Goal: Task Accomplishment & Management: Manage account settings

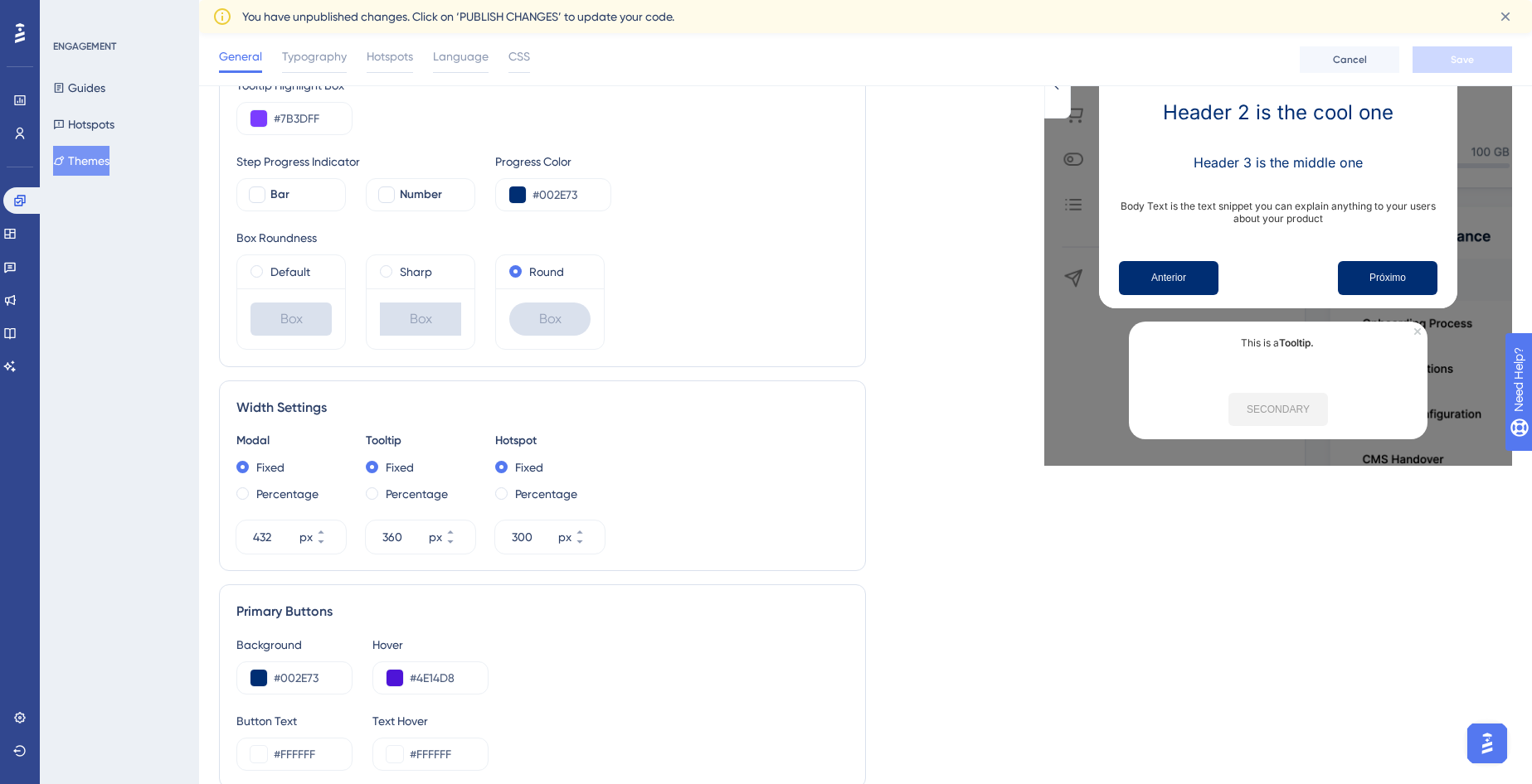
scroll to position [348, 0]
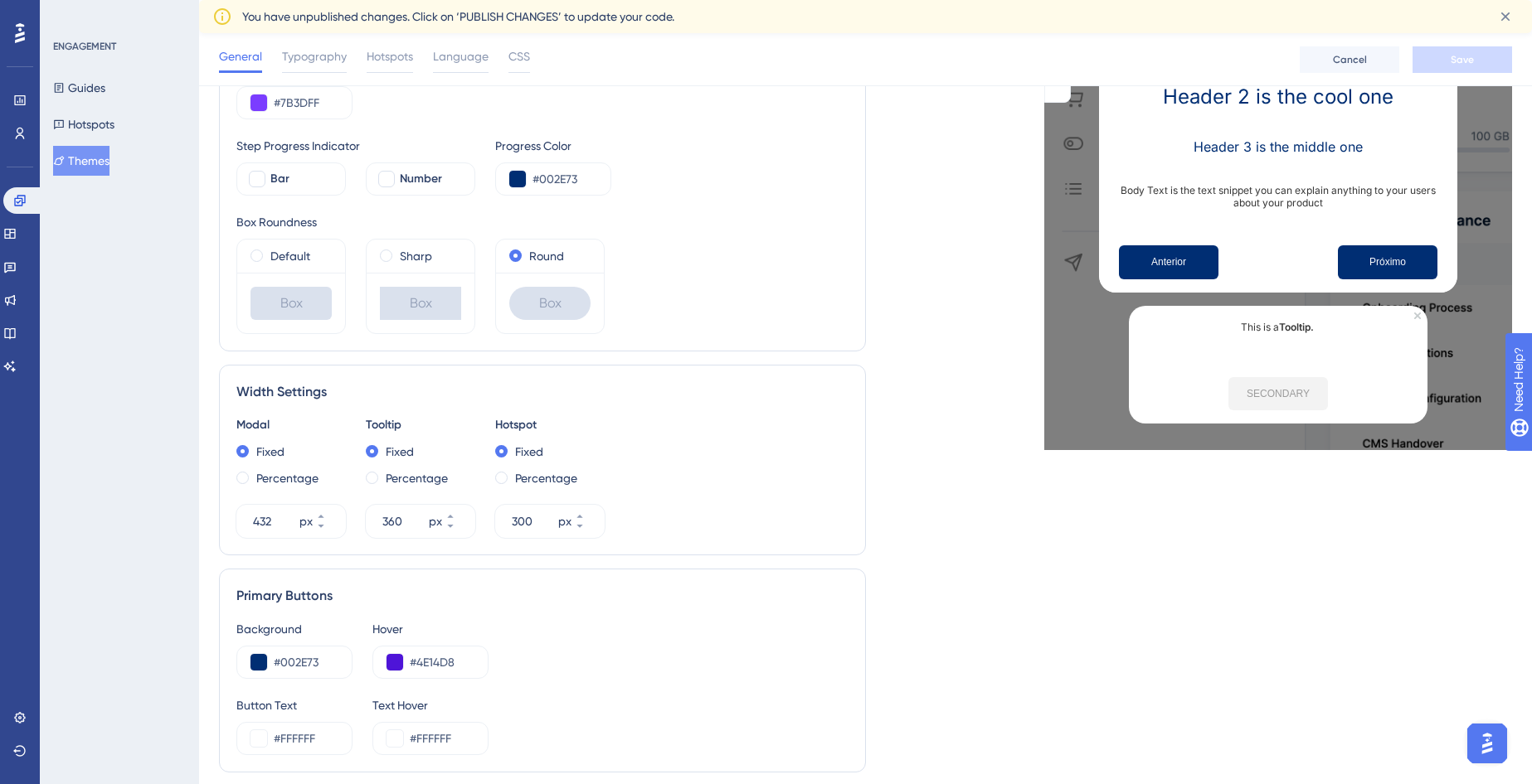
click at [318, 299] on div "Box" at bounding box center [291, 303] width 81 height 33
click at [253, 253] on span at bounding box center [257, 256] width 13 height 13
click at [268, 252] on input "radio" at bounding box center [268, 252] width 0 height 0
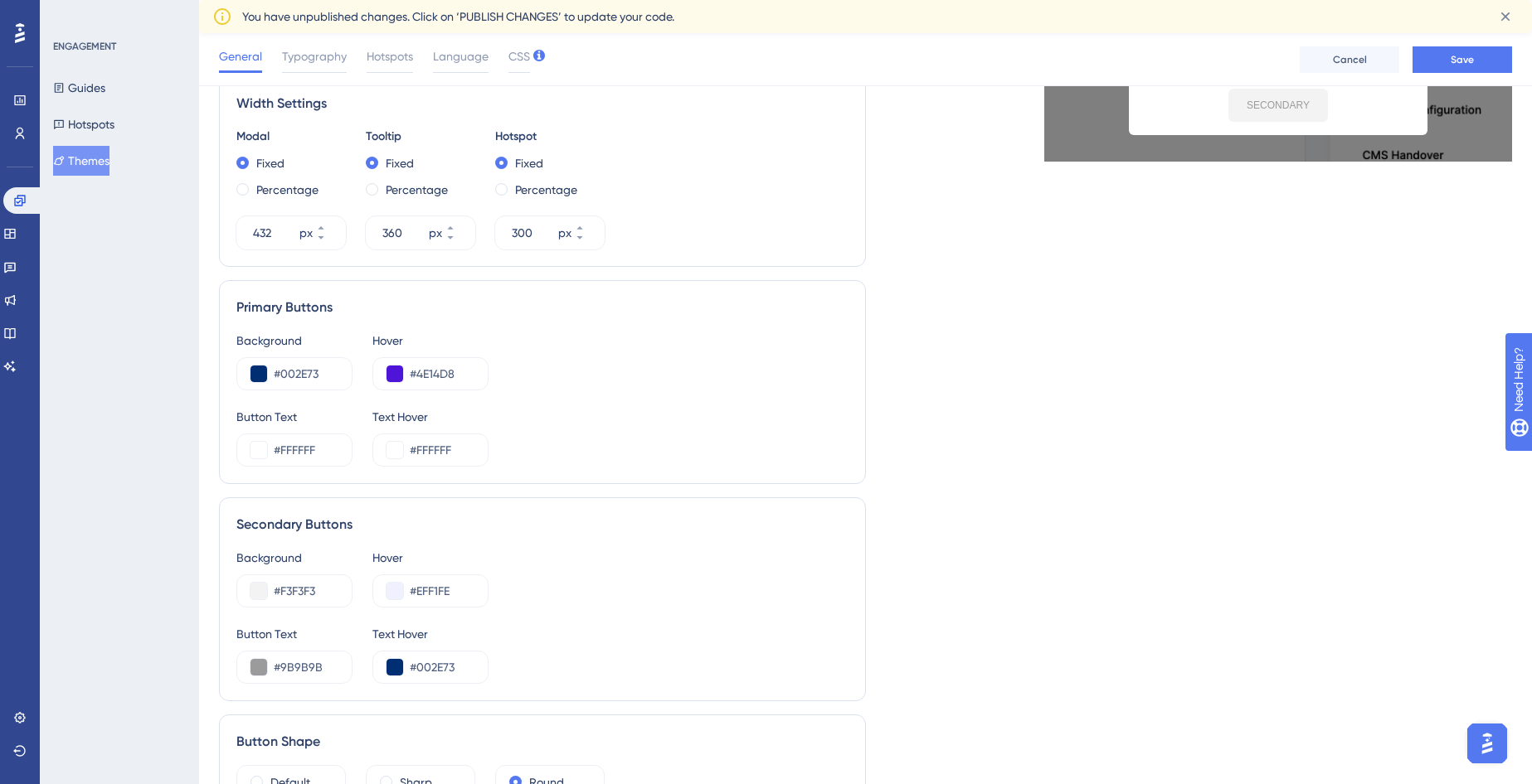
scroll to position [796, 0]
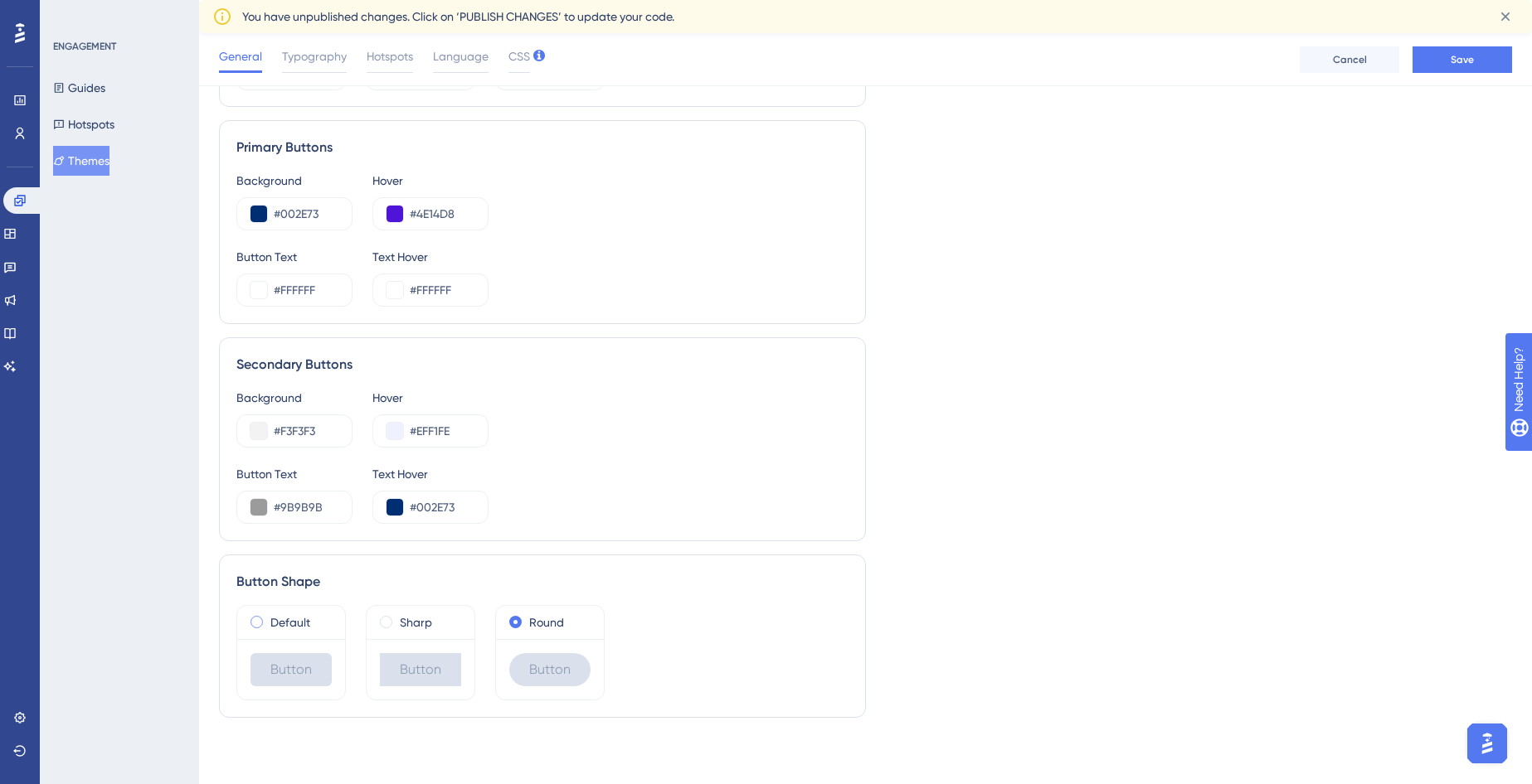
click at [264, 616] on div "Default" at bounding box center [291, 622] width 81 height 20
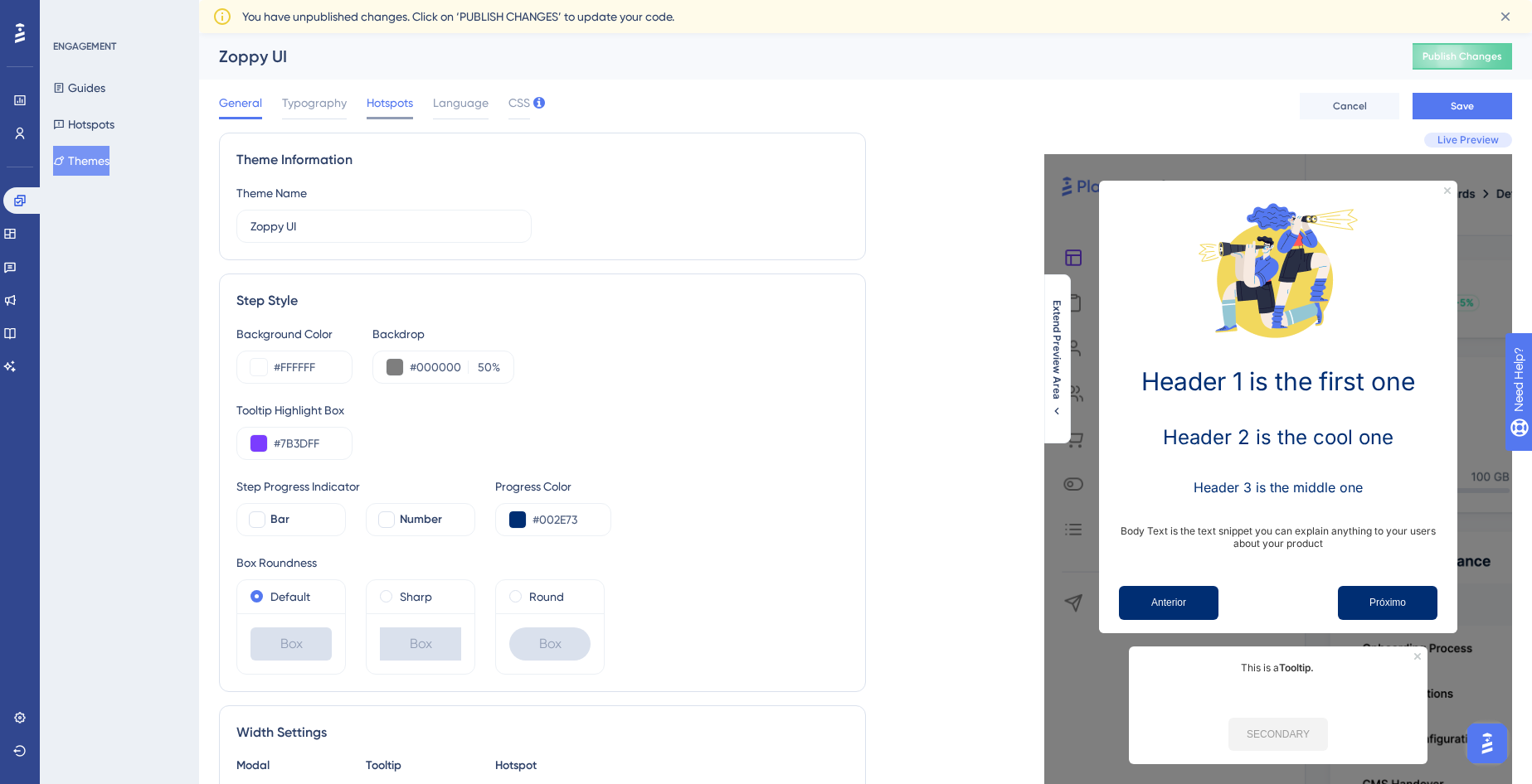
click at [402, 115] on div "Hotspots" at bounding box center [390, 106] width 47 height 27
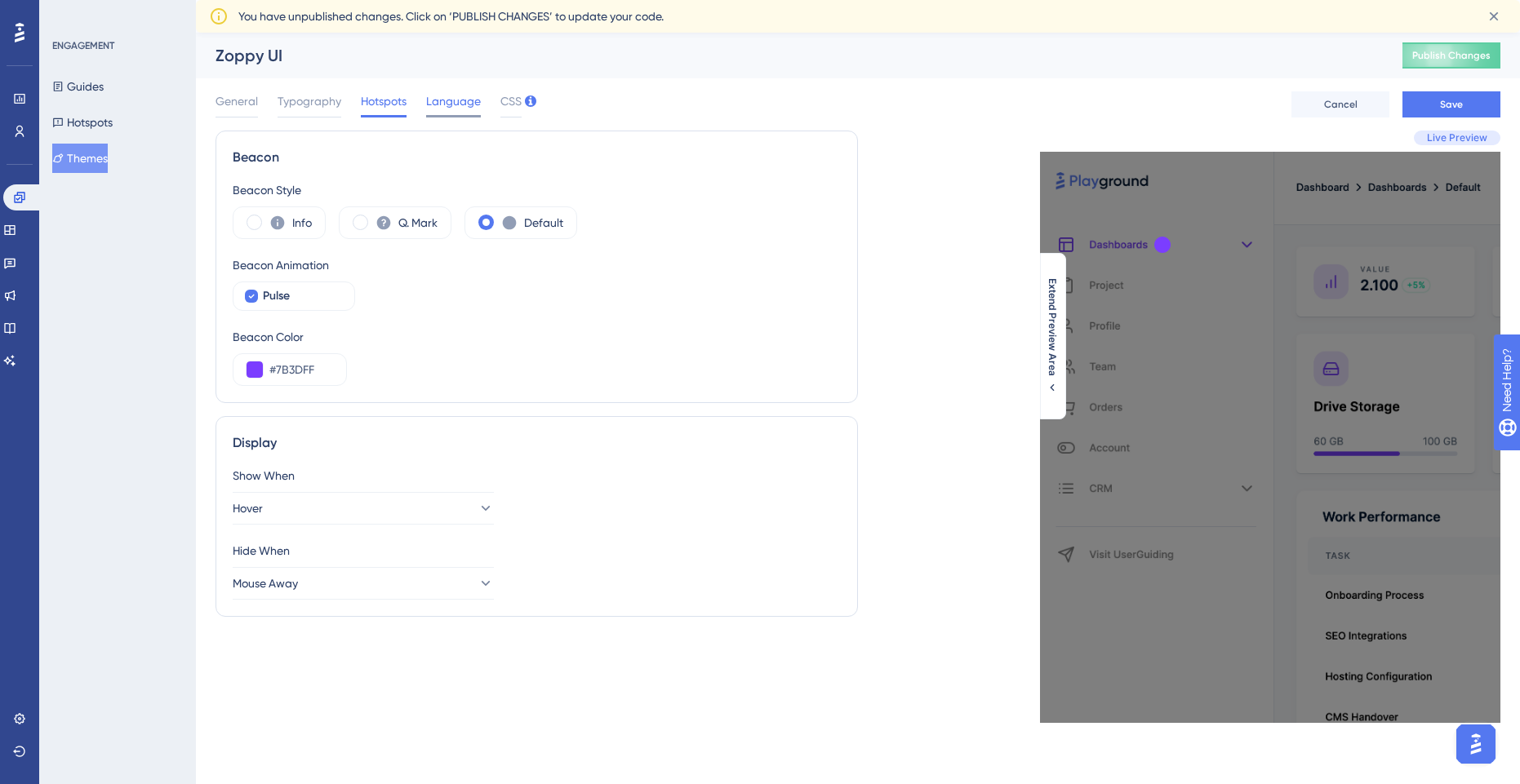
click at [446, 102] on span "Language" at bounding box center [454, 101] width 55 height 19
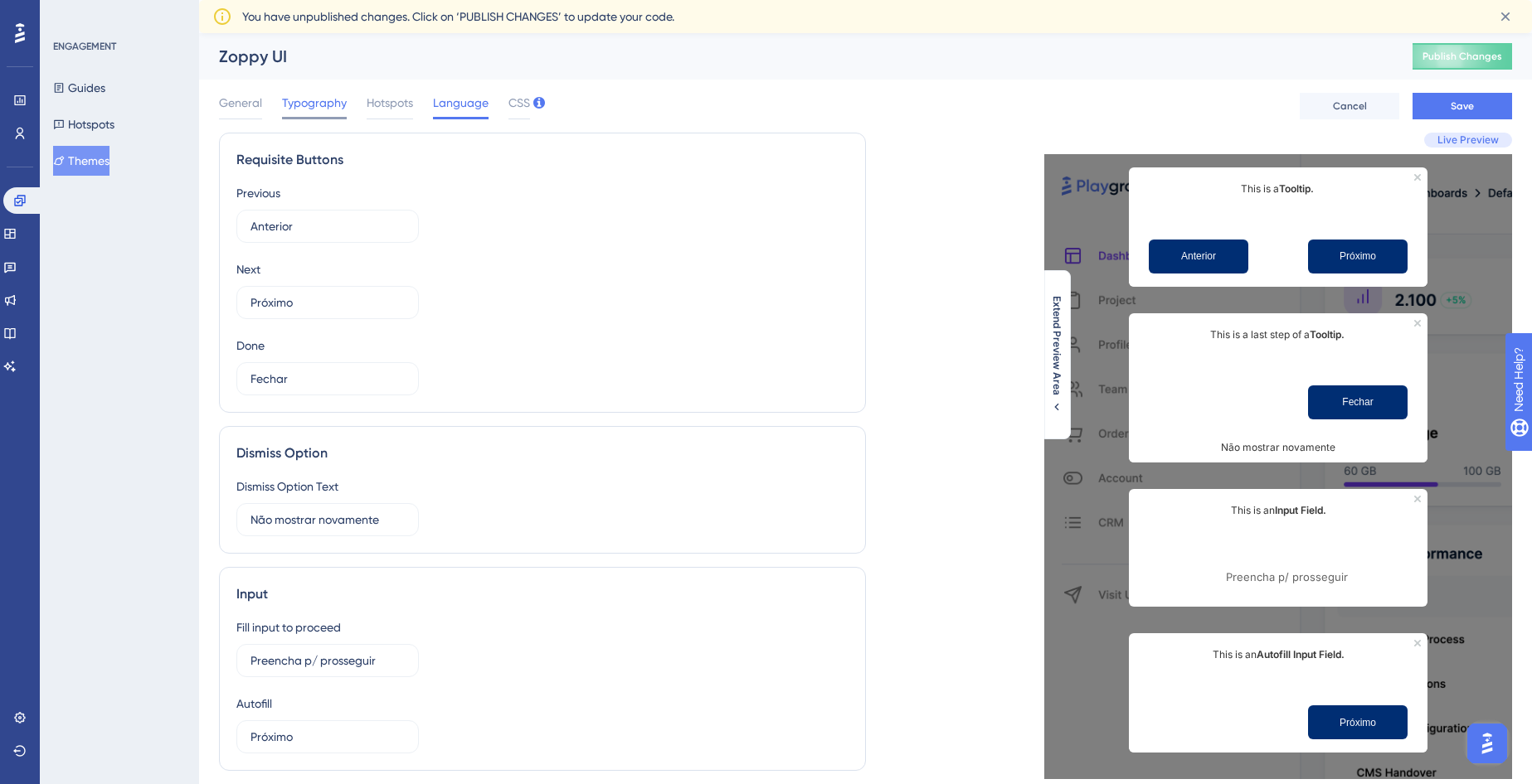
click at [309, 106] on span "Typography" at bounding box center [314, 102] width 65 height 20
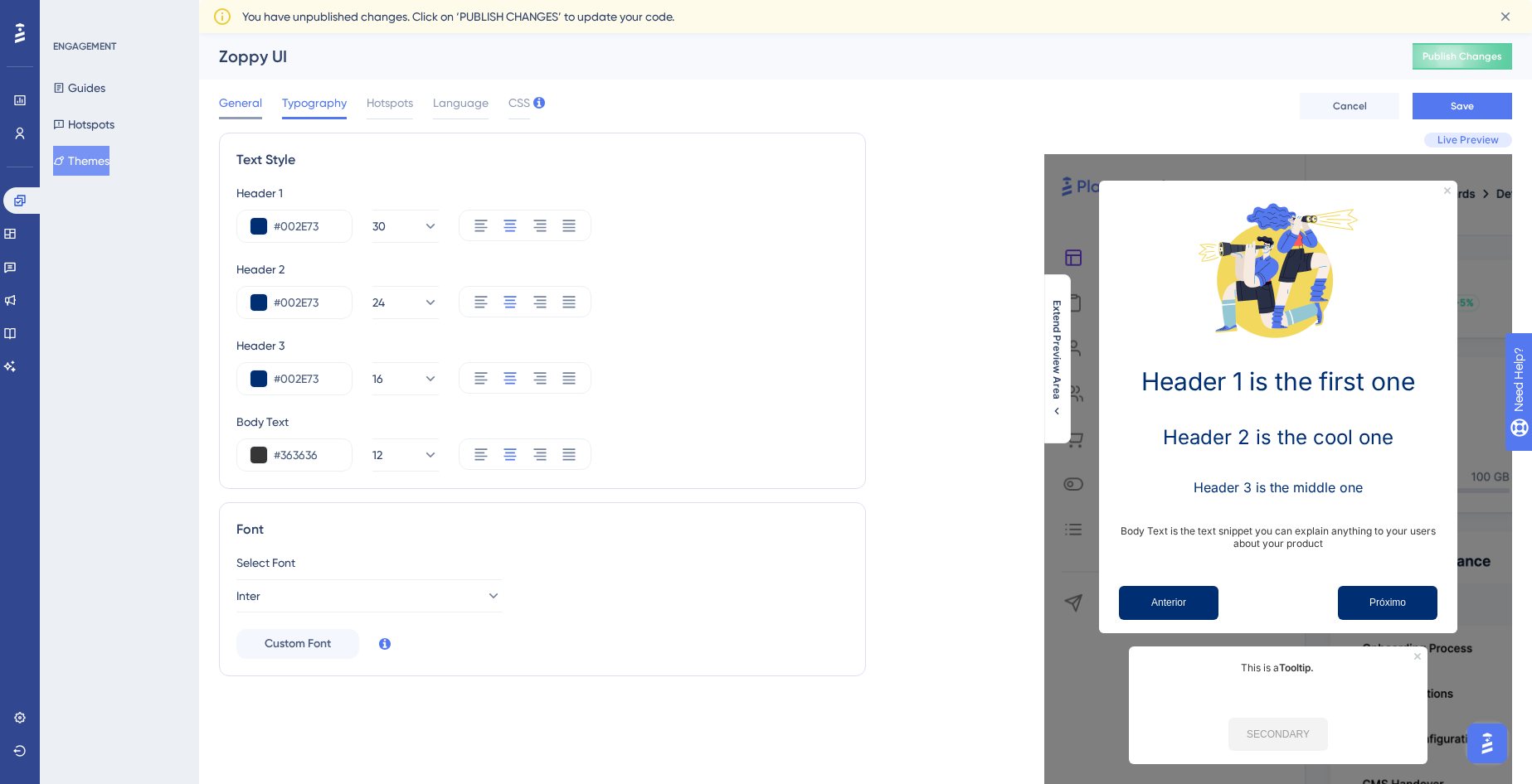
click at [253, 109] on span "General" at bounding box center [241, 102] width 43 height 20
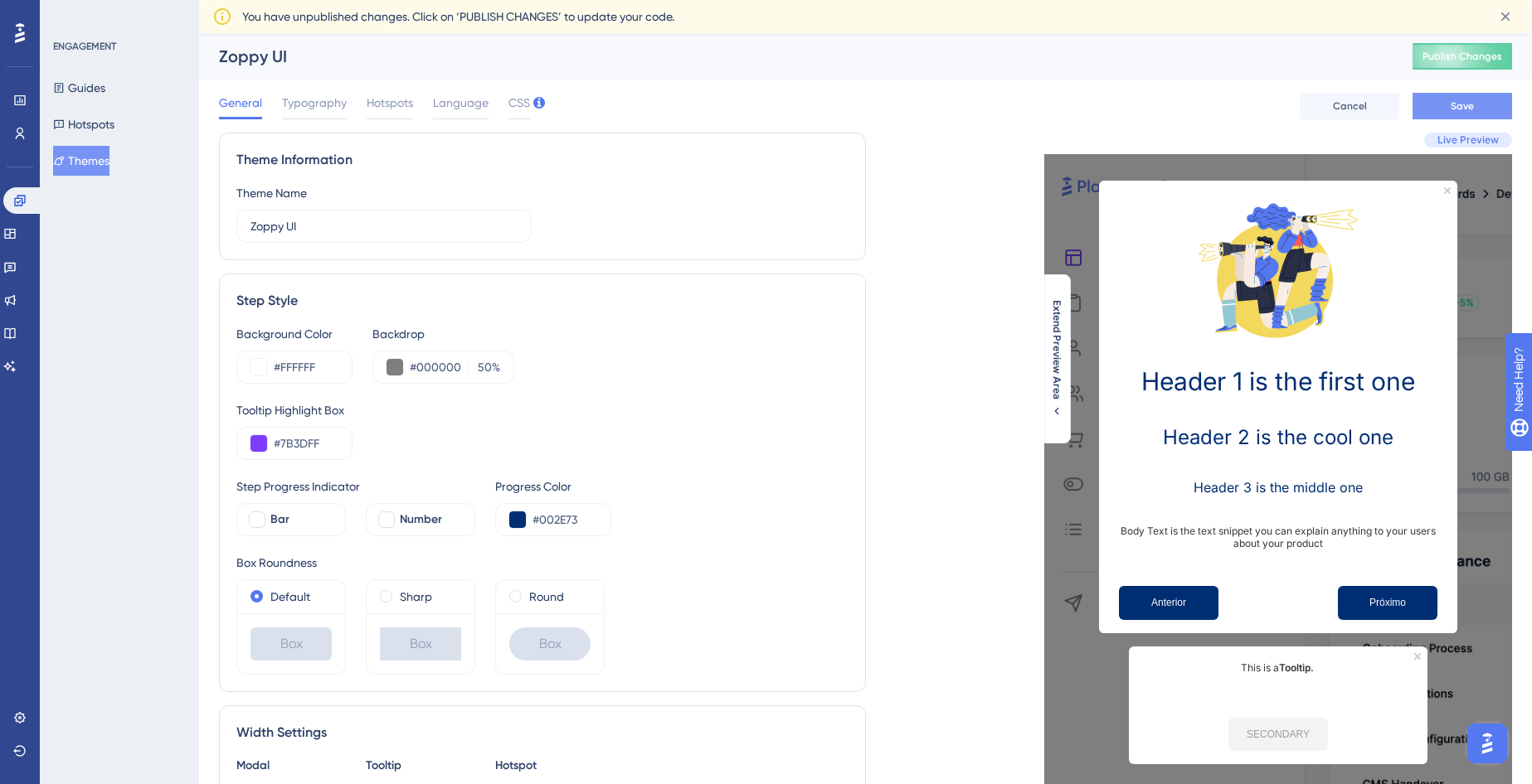
click at [1465, 103] on span "Save" at bounding box center [1463, 106] width 23 height 13
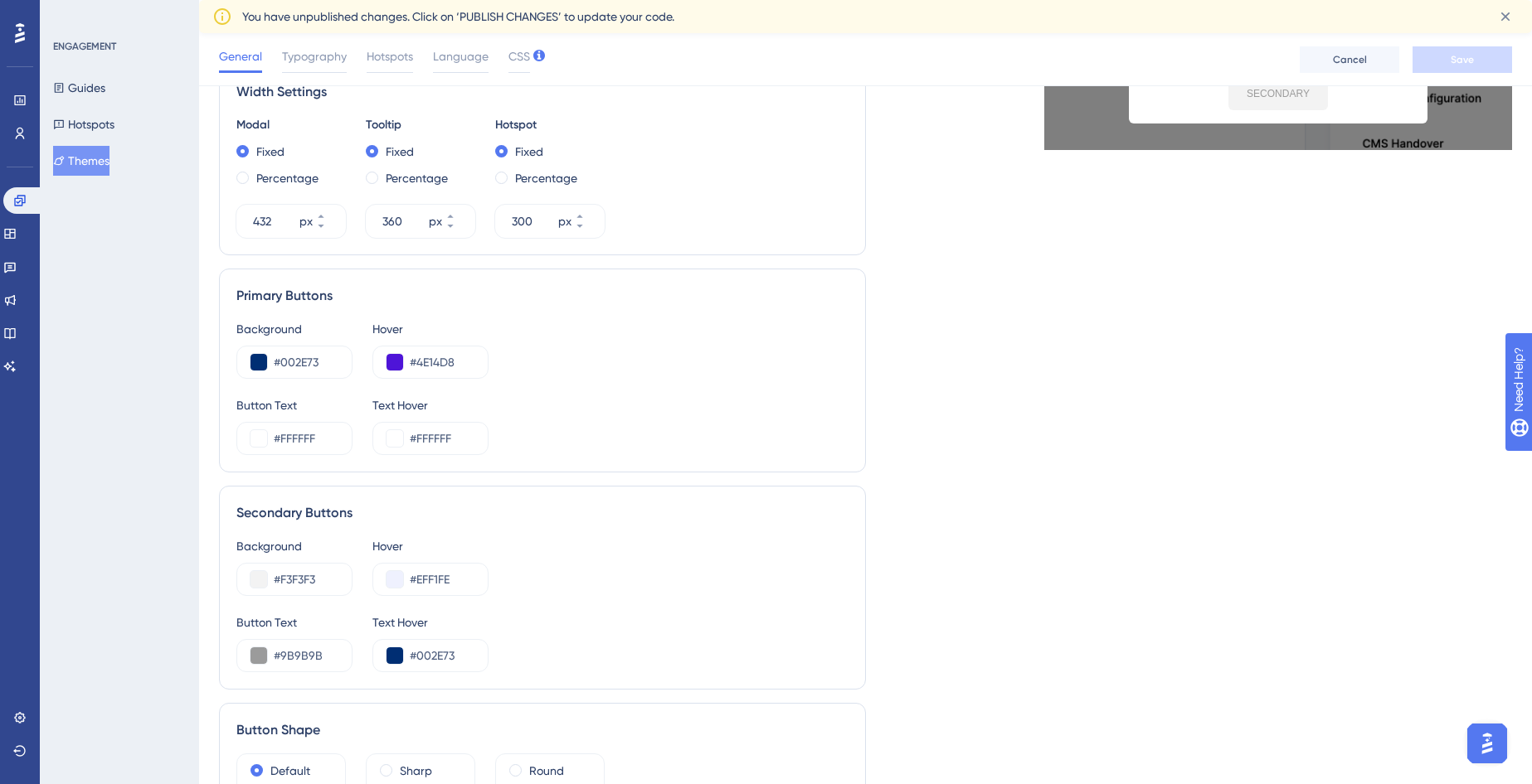
scroll to position [650, 0]
click at [437, 586] on input "#EFF1FE" at bounding box center [442, 577] width 65 height 20
click at [459, 577] on input "#EFF1FE" at bounding box center [442, 577] width 65 height 20
click at [579, 545] on div "Background #F3F3F3 Hover #" at bounding box center [542, 564] width 612 height 59
click at [394, 583] on button at bounding box center [394, 577] width 16 height 16
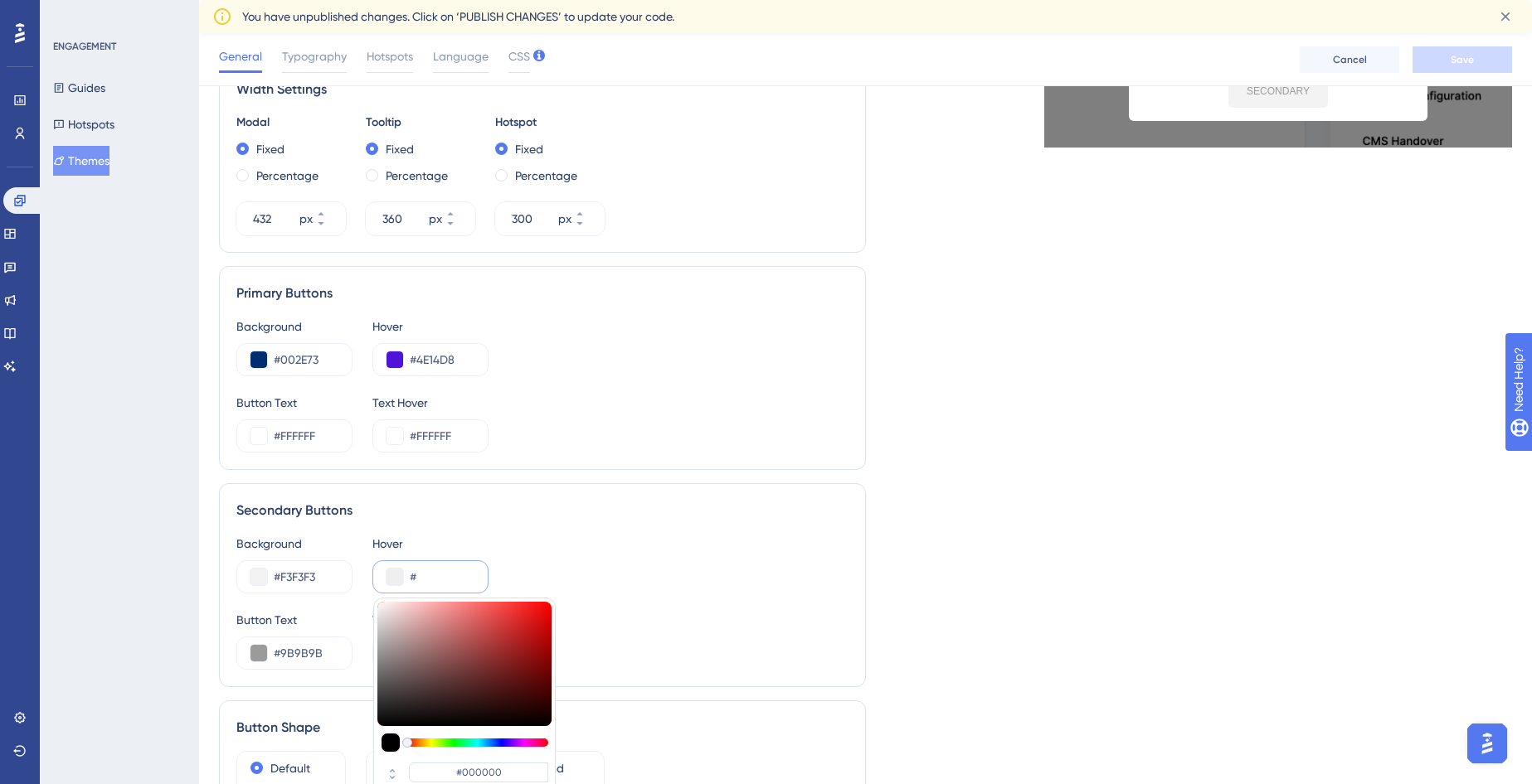
scroll to position [796, 0]
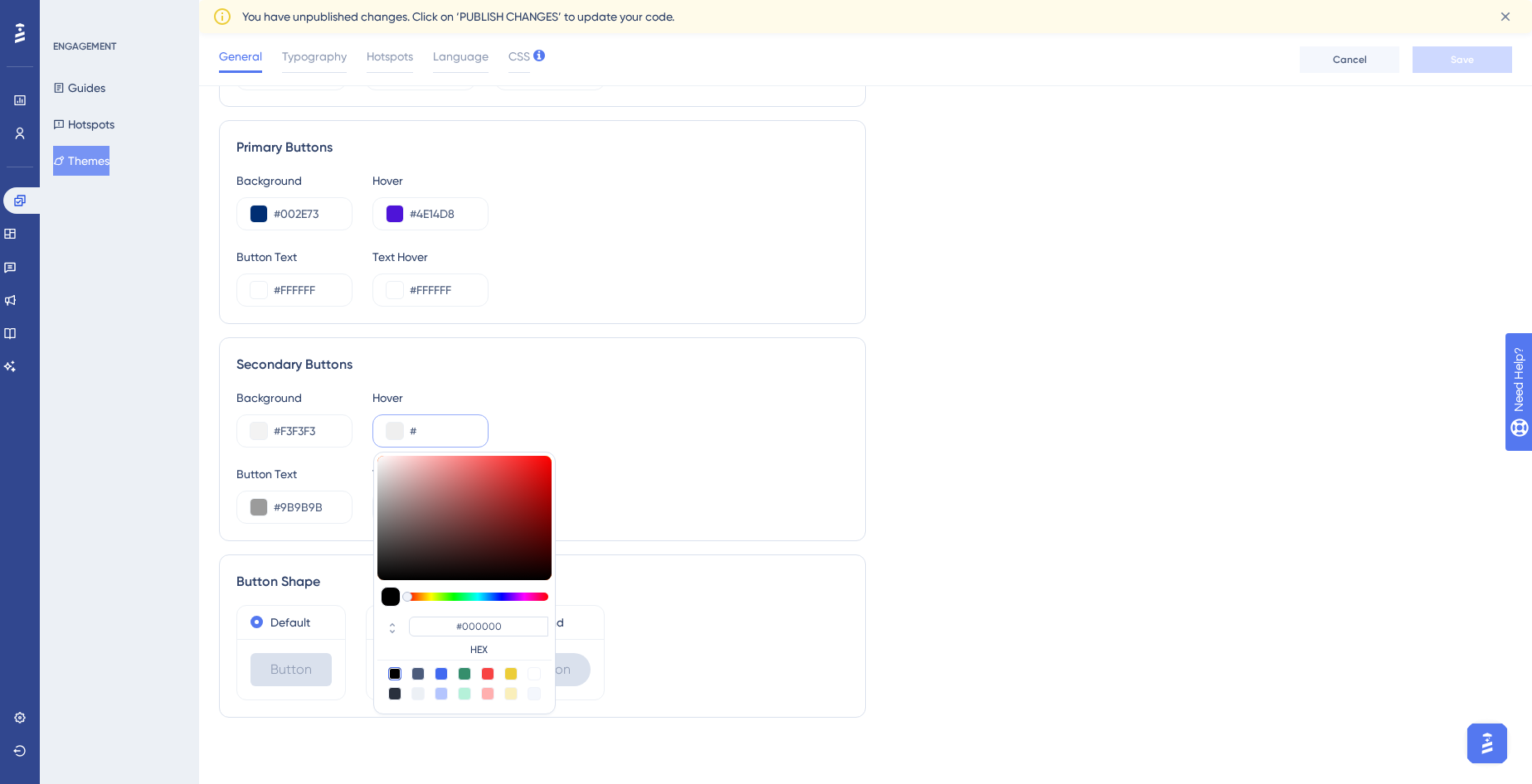
click at [535, 691] on div at bounding box center [534, 693] width 13 height 13
type input "#f4f7fd"
type input "#F4F7FD"
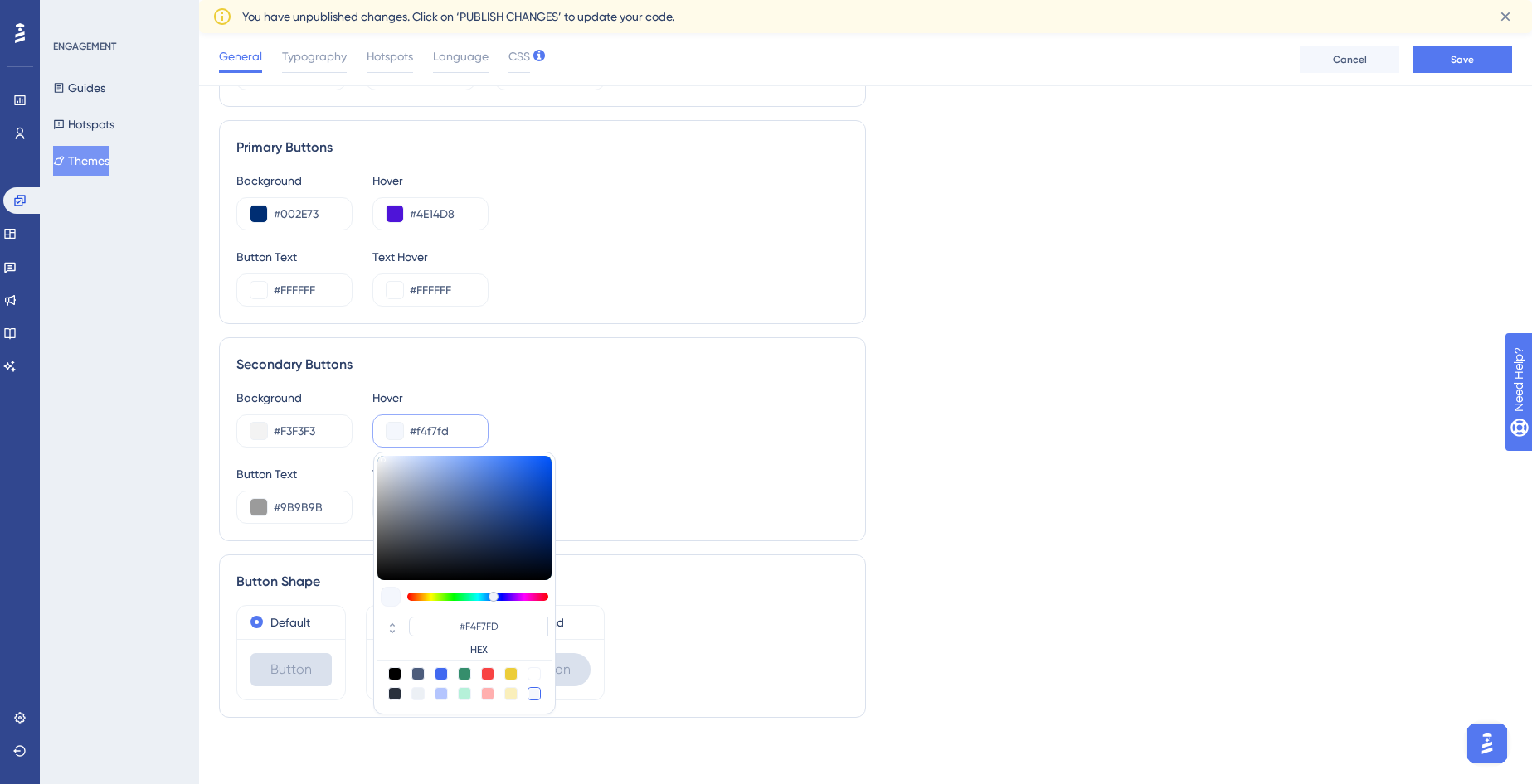
click at [534, 674] on div at bounding box center [534, 674] width 13 height 13
type input "#ffffff"
type input "#FFFFFF"
click at [441, 690] on div at bounding box center [441, 693] width 13 height 13
type input "#b4c5fe"
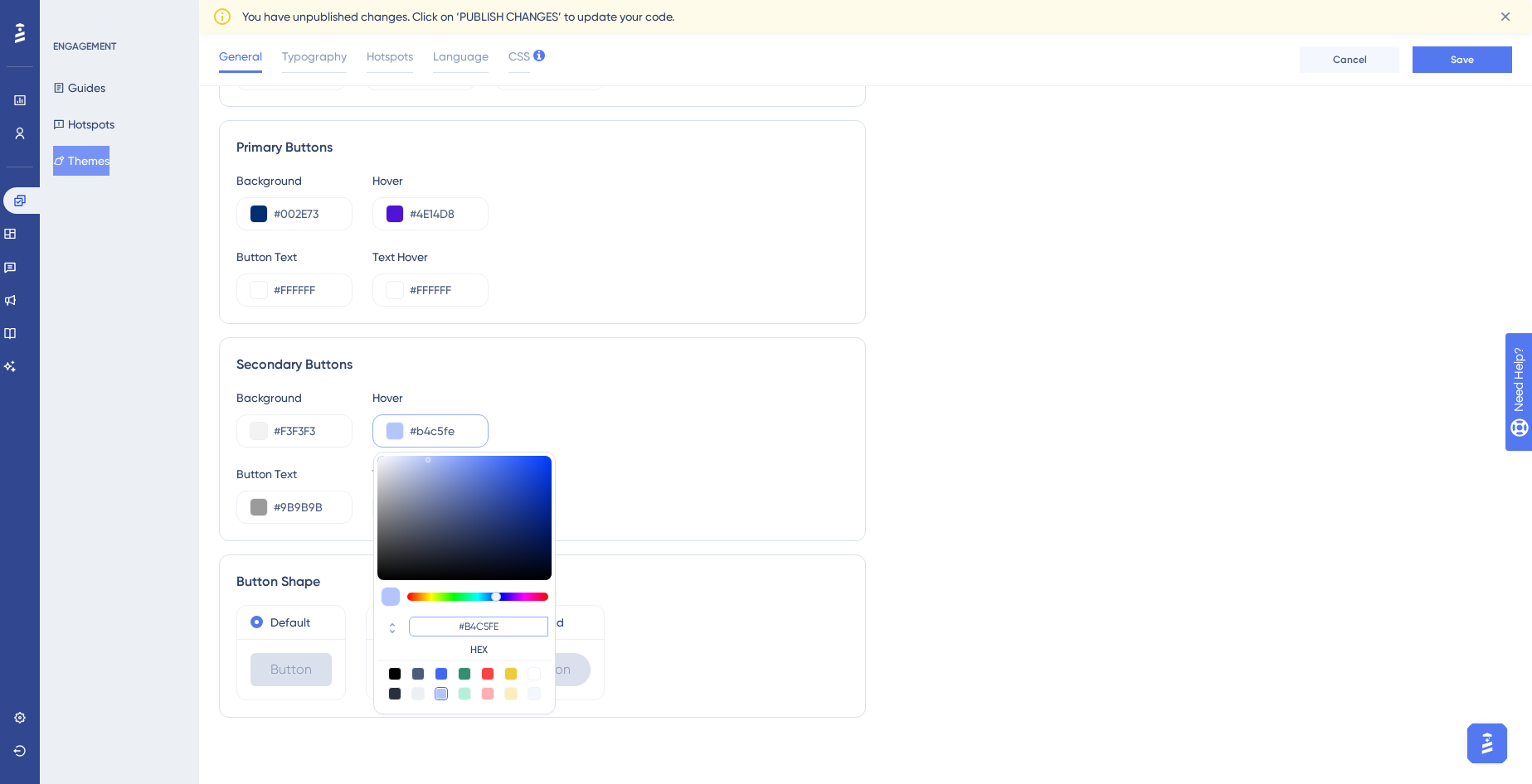
click at [472, 621] on input "#B4C5FE" at bounding box center [478, 627] width 139 height 20
type input "#B4C5FE"
click at [1047, 621] on div "Live Preview Header 1 is the first one Header 2 is the cool one Header 3 is the…" at bounding box center [1190, 38] width 647 height 1388
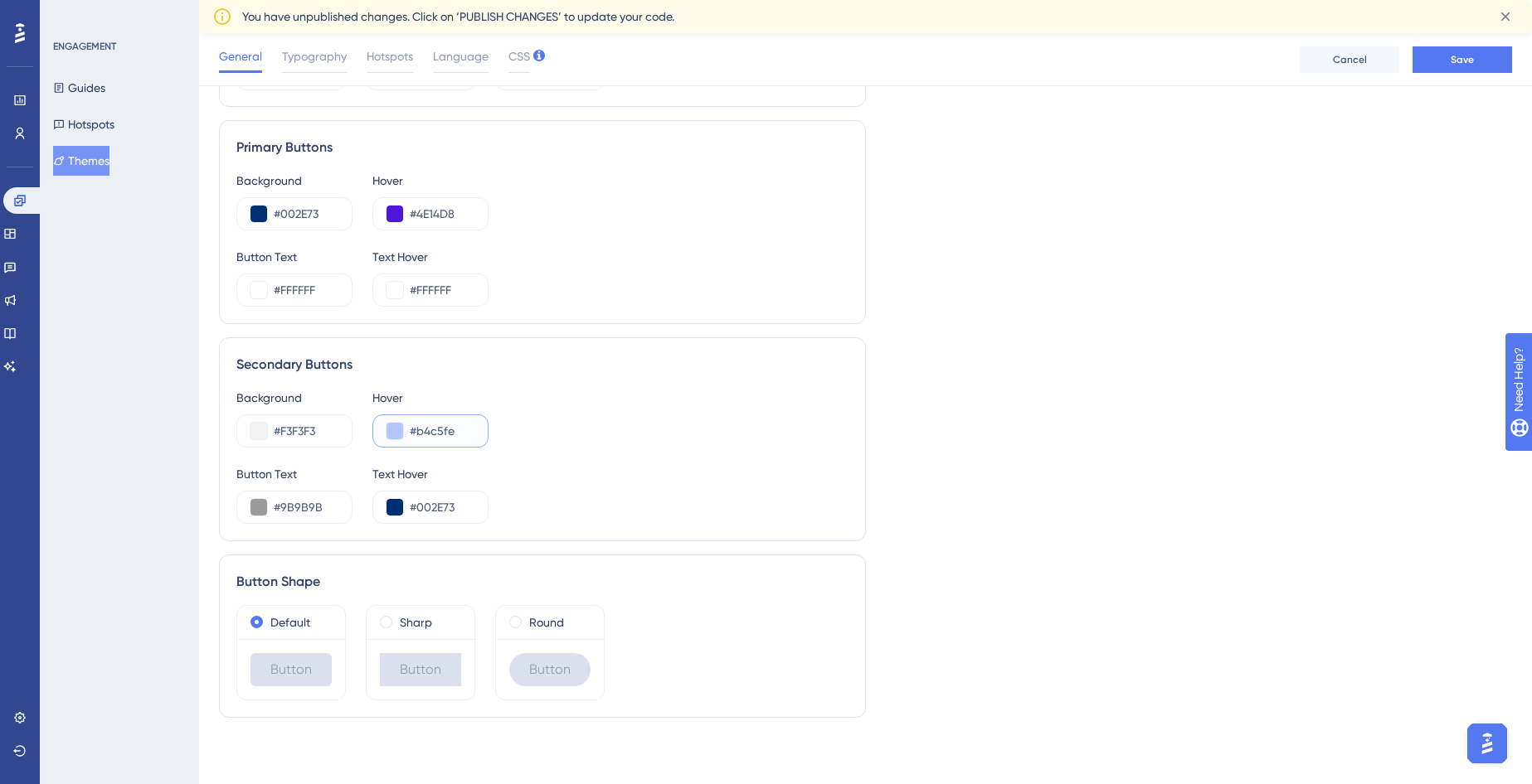
click at [449, 438] on input "#b4c5fe" at bounding box center [442, 431] width 65 height 20
type input "#"
click at [1022, 545] on div "Live Preview Header 1 is the first one Header 2 is the cool one Header 3 is the…" at bounding box center [1190, 38] width 647 height 1388
click at [1458, 57] on span "Save" at bounding box center [1463, 59] width 23 height 13
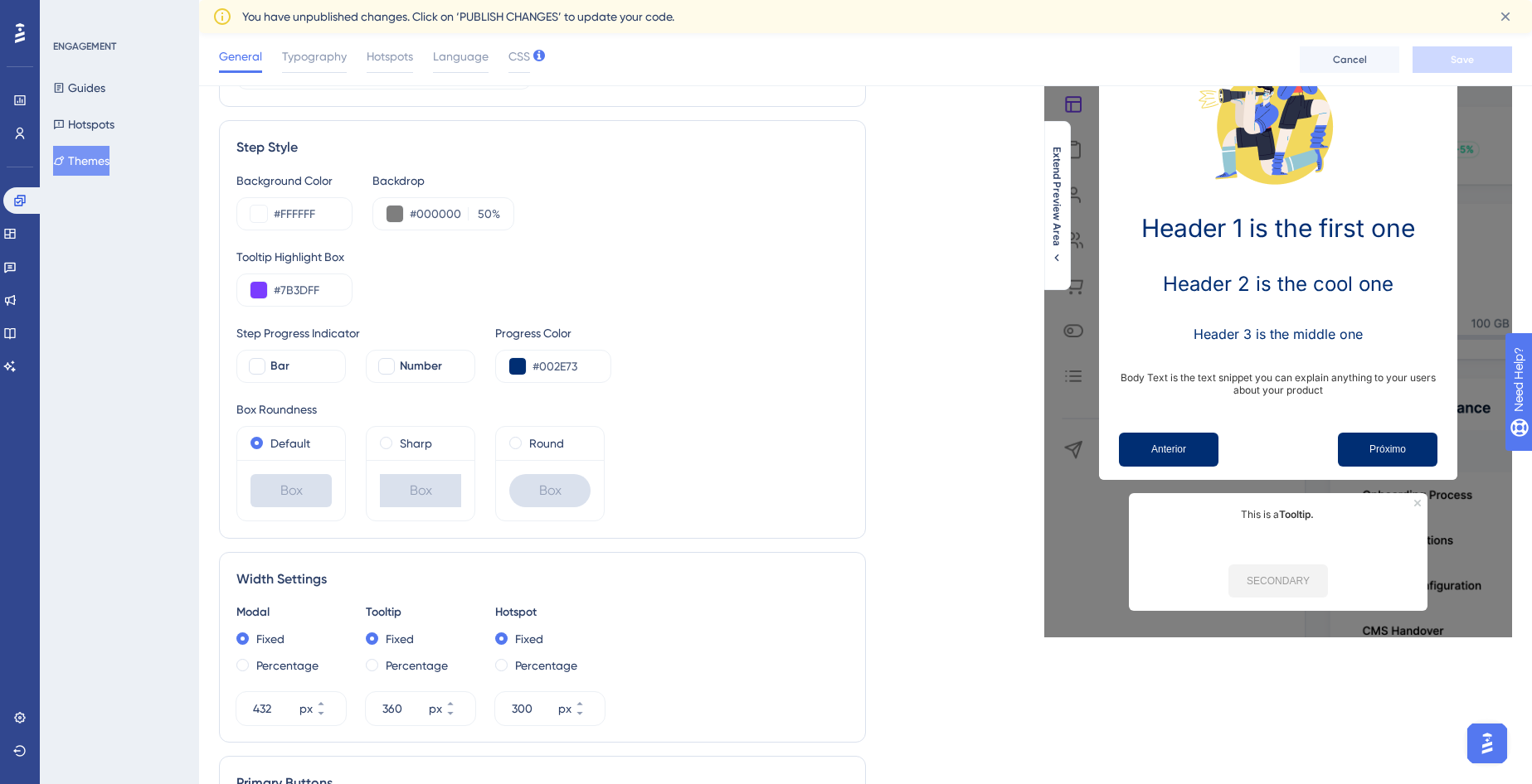
scroll to position [157, 0]
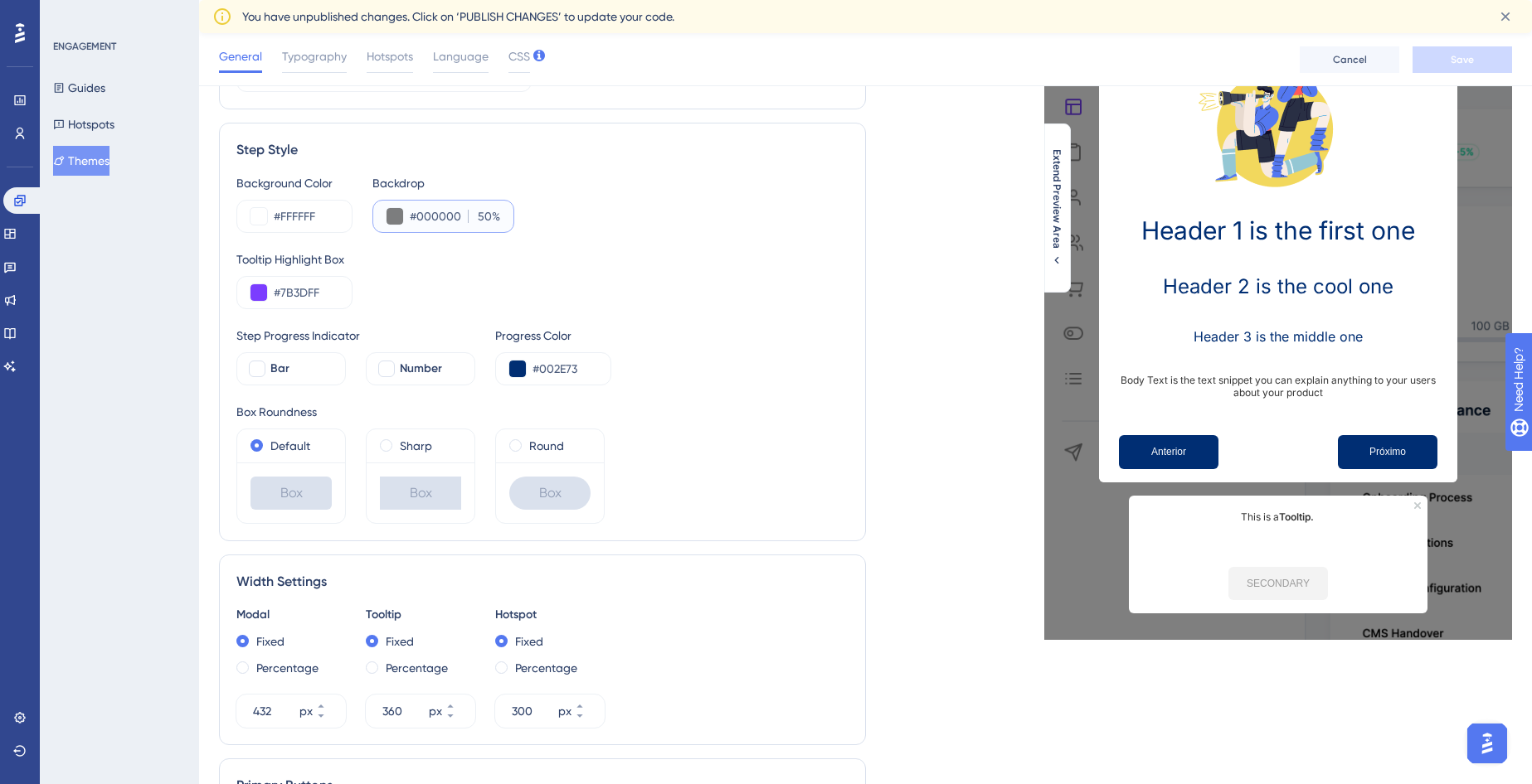
click at [490, 217] on input "50" at bounding box center [483, 216] width 18 height 20
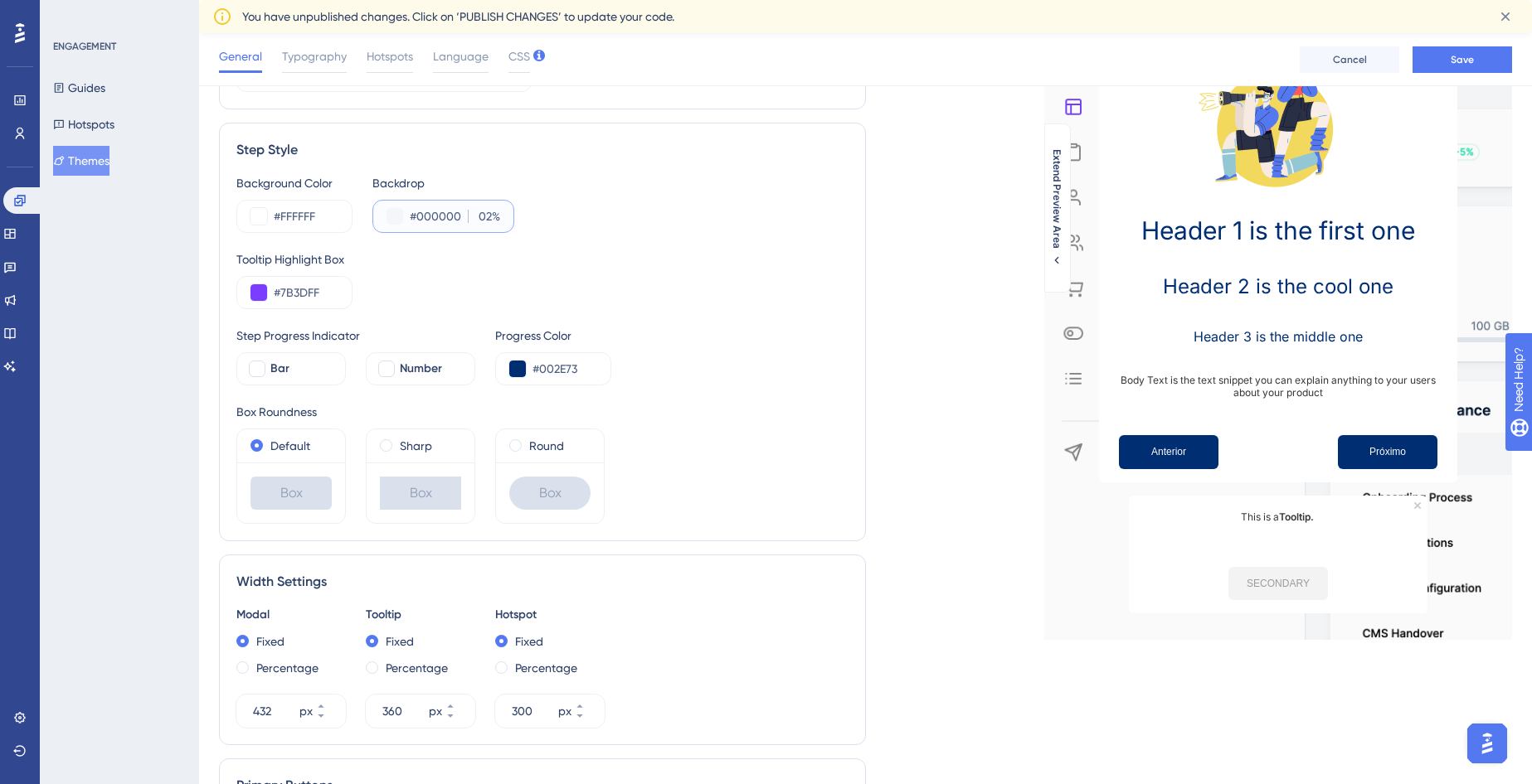
scroll to position [0, 0]
type input "0"
click at [1443, 61] on button "Save" at bounding box center [1462, 60] width 100 height 27
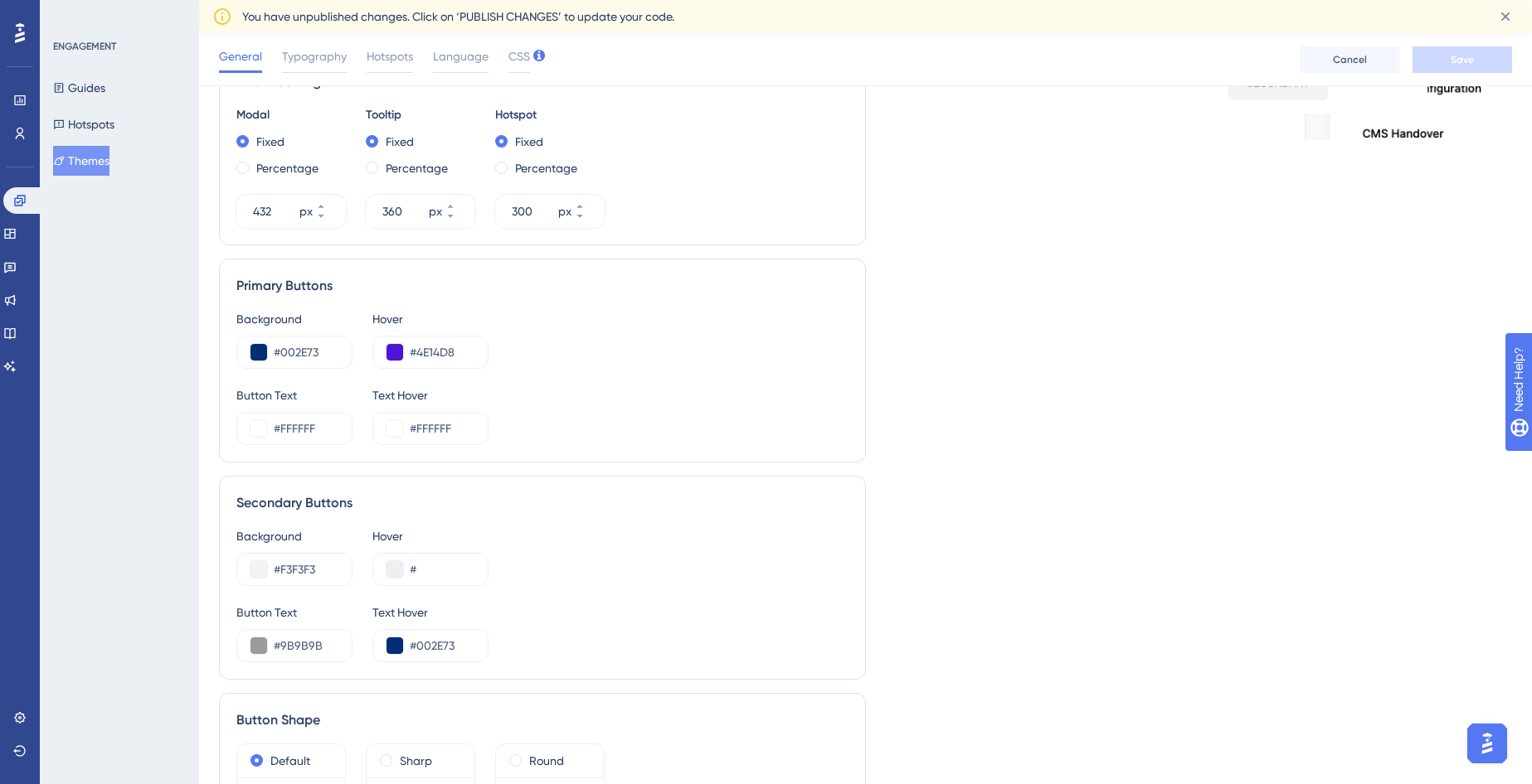
scroll to position [661, 0]
click at [325, 571] on input "#F3F3F3" at bounding box center [306, 567] width 65 height 20
type input "#"
click at [609, 664] on div "Secondary Buttons Background # Hover # Button Text #9B9B9B Text Hover #002E73" at bounding box center [543, 574] width 647 height 204
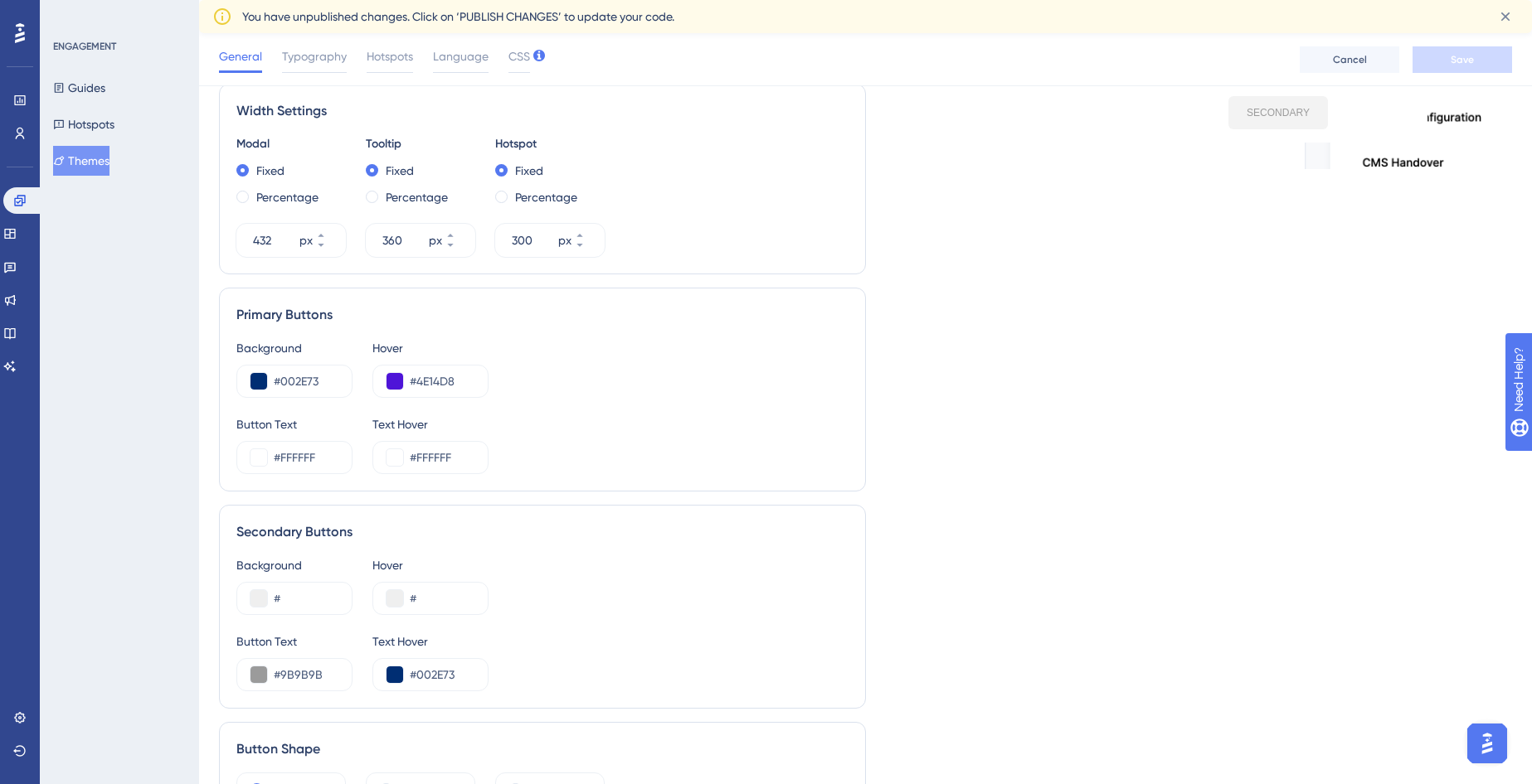
scroll to position [603, 0]
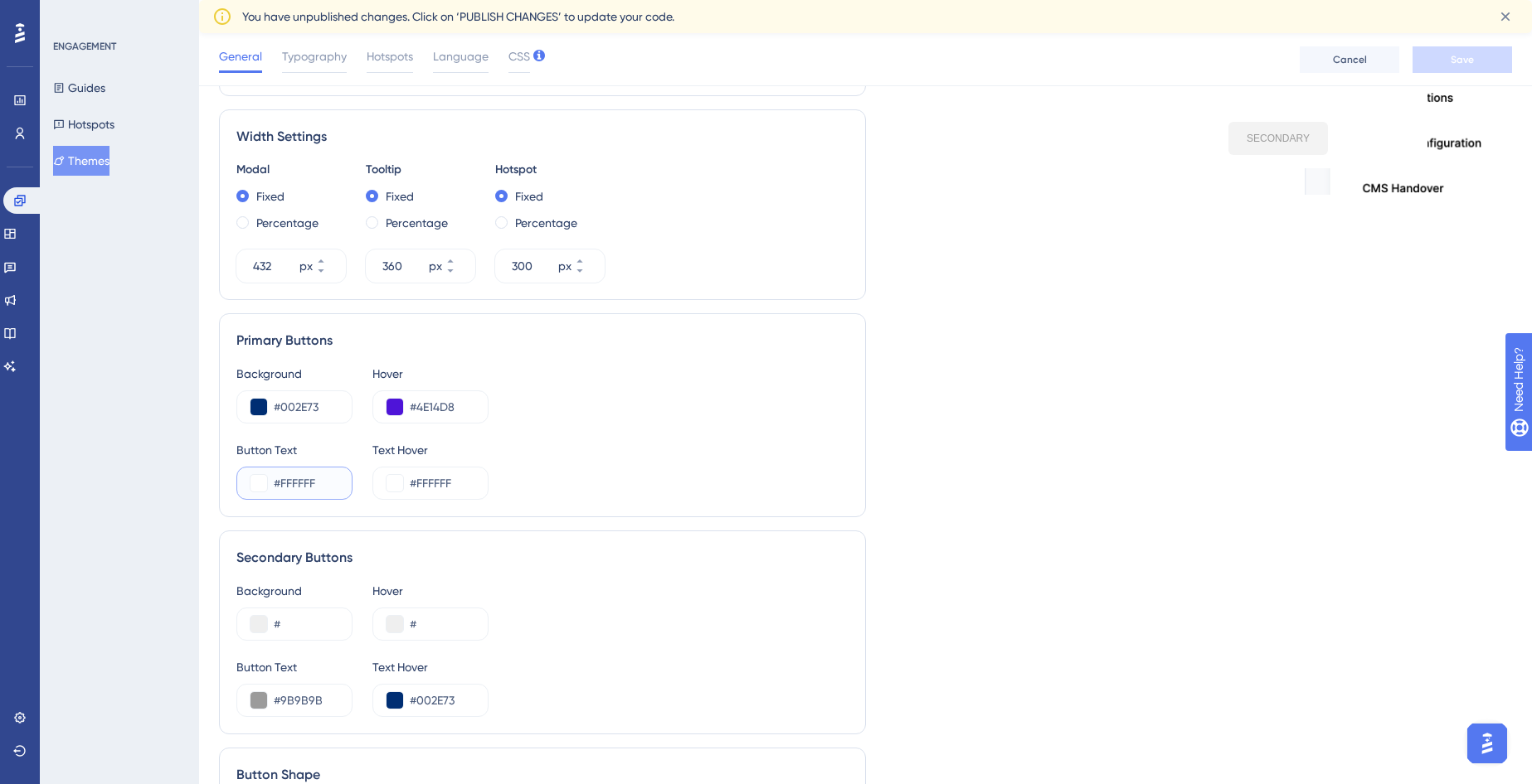
click at [327, 478] on input "#FFFFFF" at bounding box center [306, 483] width 65 height 20
click at [447, 489] on input "#FFFFFF" at bounding box center [442, 483] width 65 height 20
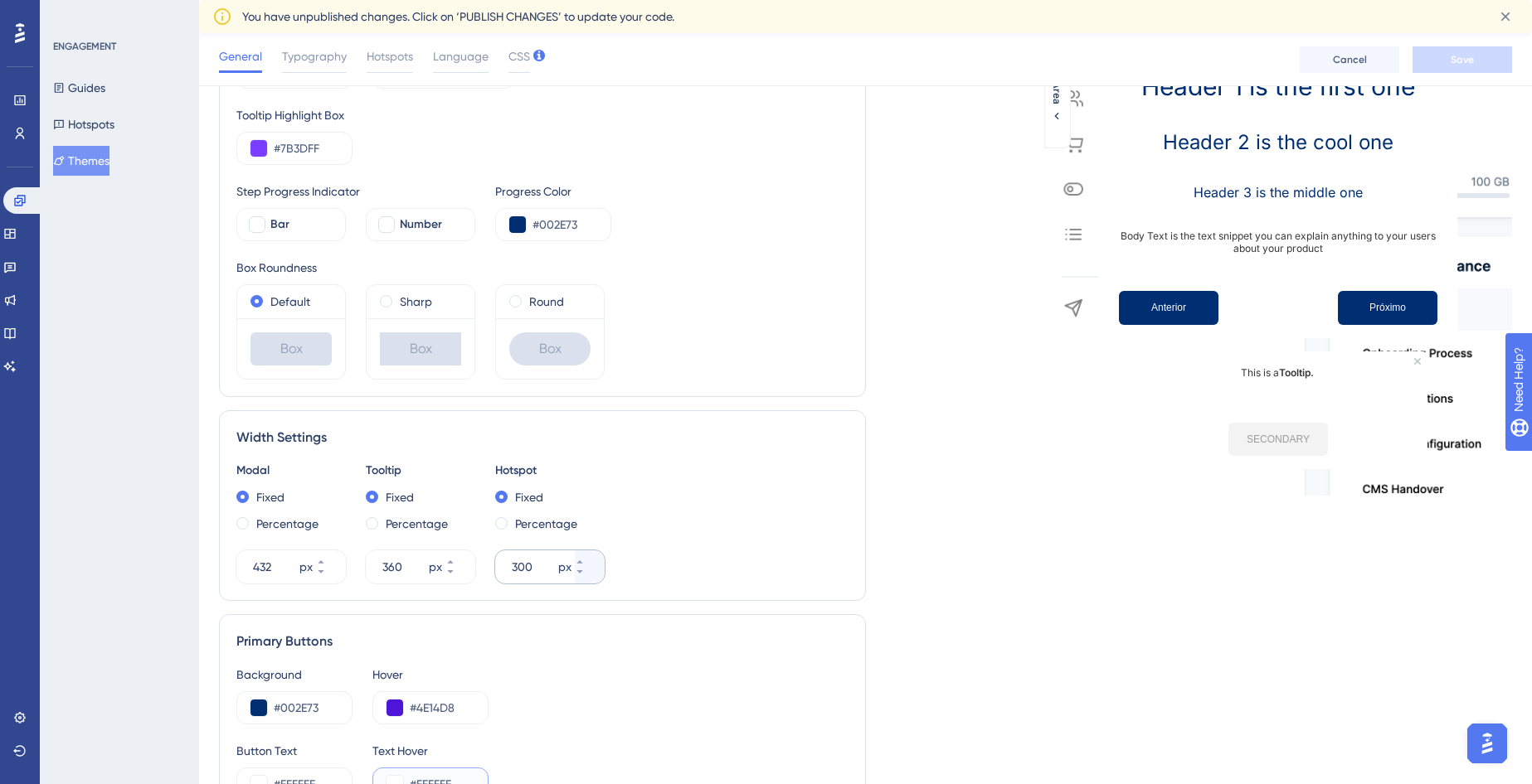
scroll to position [796, 0]
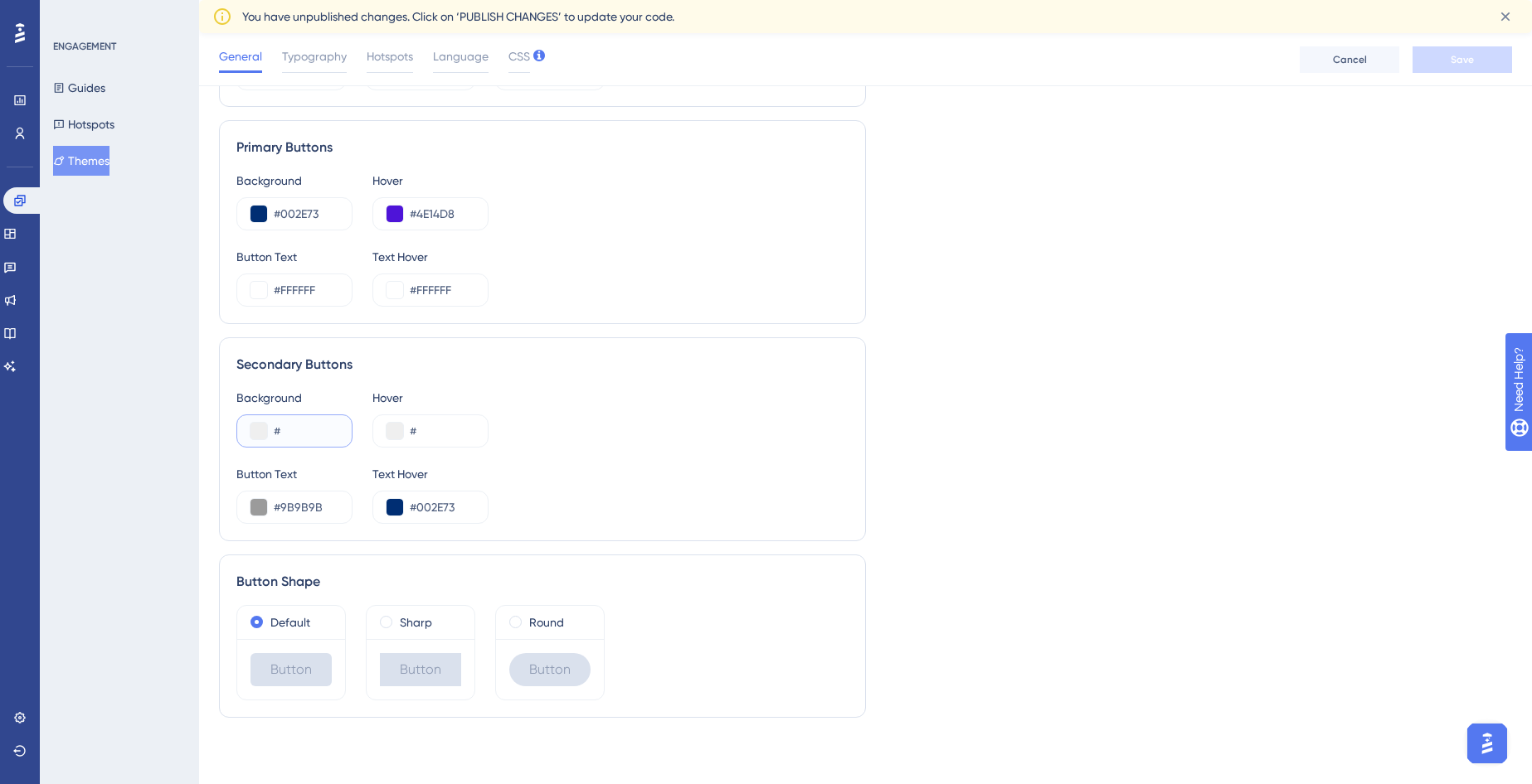
click at [306, 439] on input "#" at bounding box center [306, 431] width 65 height 20
click at [319, 506] on input "#9B9B9B" at bounding box center [306, 507] width 65 height 20
